Goal: Information Seeking & Learning: Learn about a topic

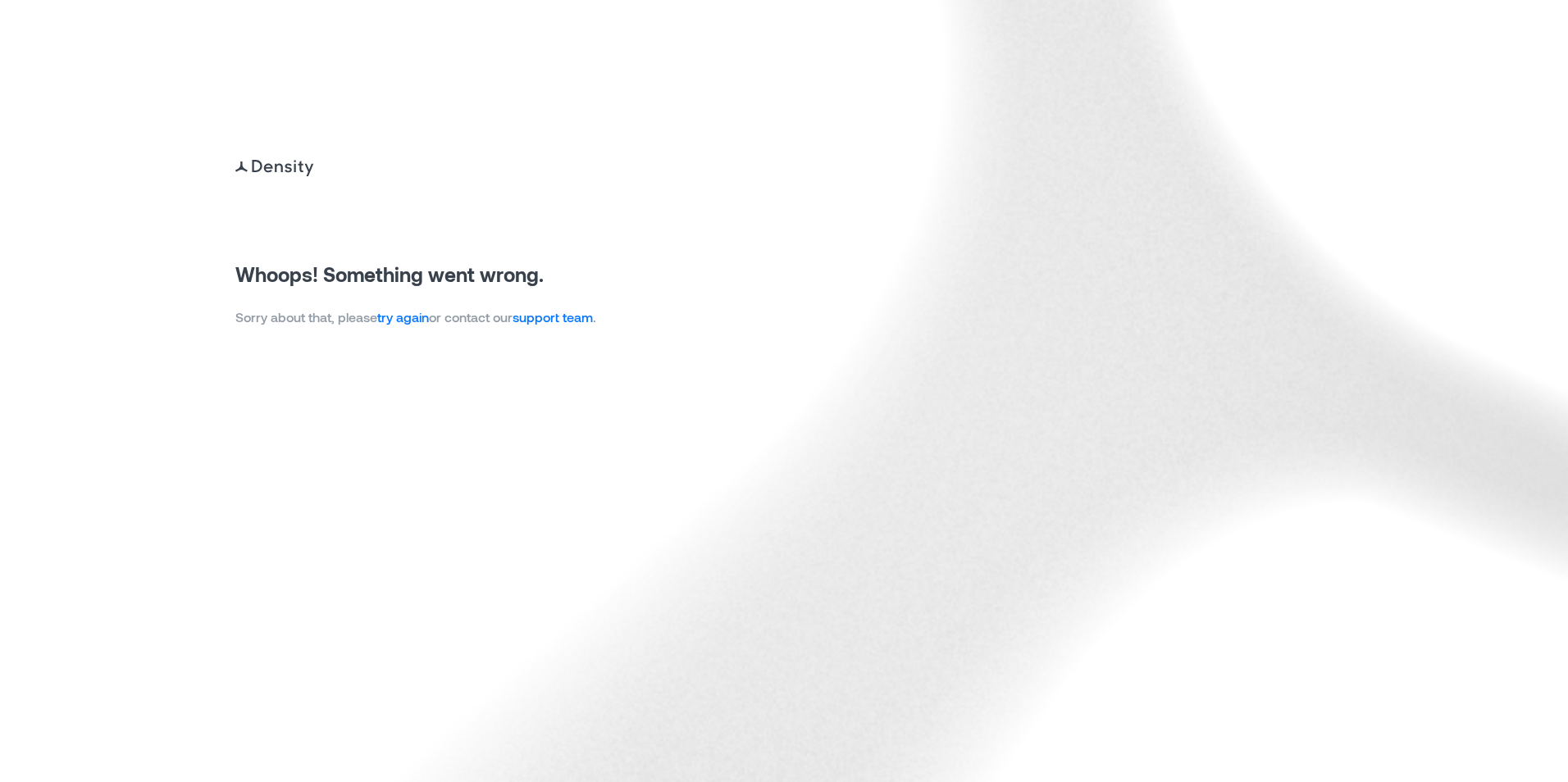
click at [402, 317] on link "try again" at bounding box center [403, 317] width 52 height 15
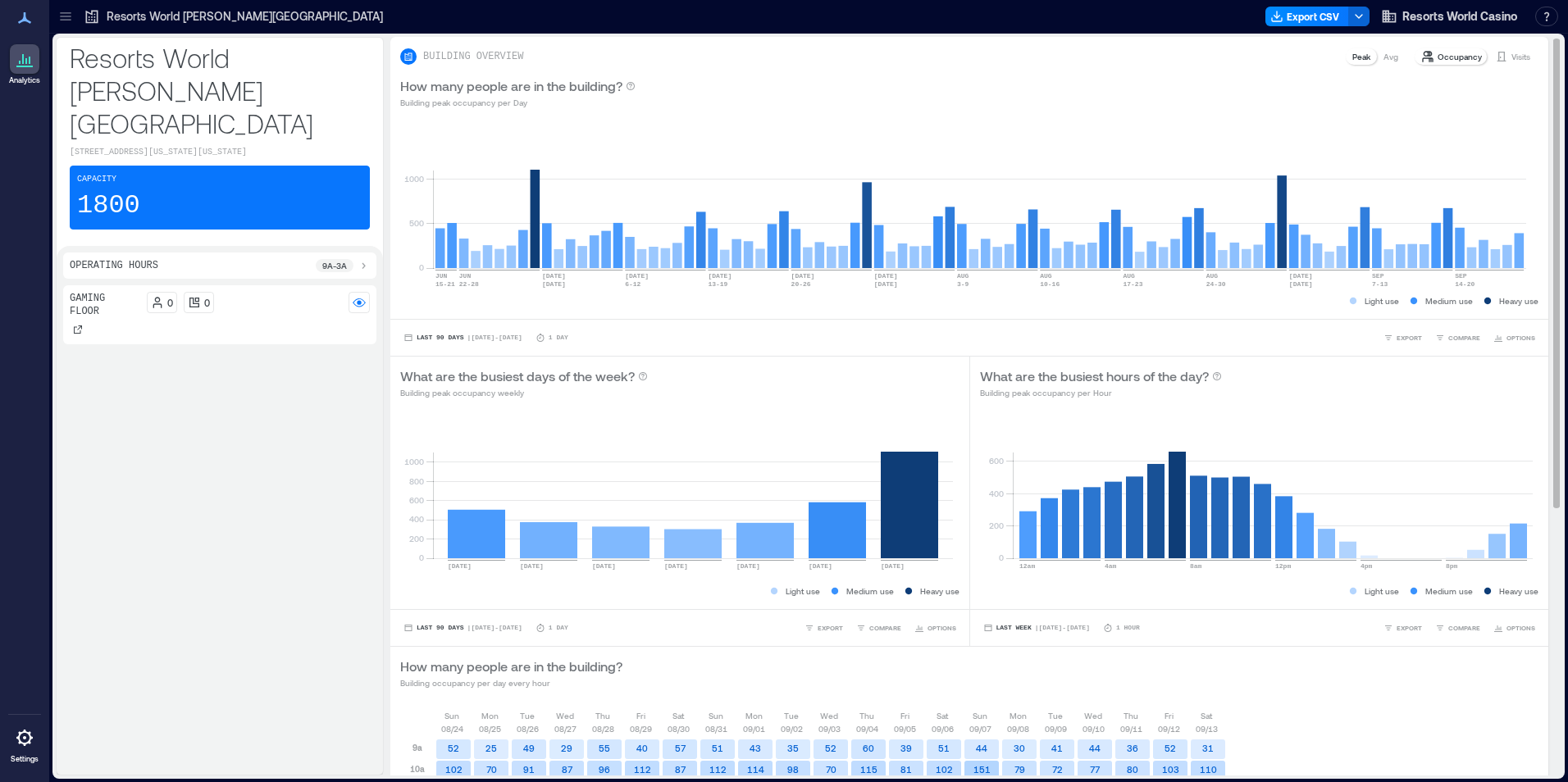
click at [1511, 54] on p "Visits" at bounding box center [1520, 56] width 19 height 13
